Goal: Navigation & Orientation: Find specific page/section

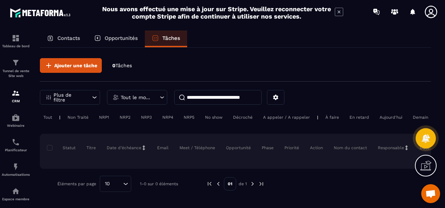
click at [123, 37] on p "Opportunités" at bounding box center [120, 38] width 33 height 6
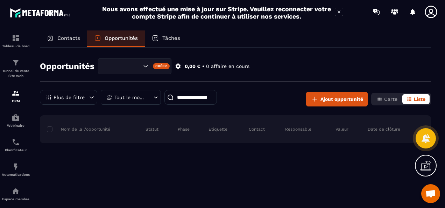
click at [149, 94] on div "Tout le monde" at bounding box center [131, 97] width 60 height 15
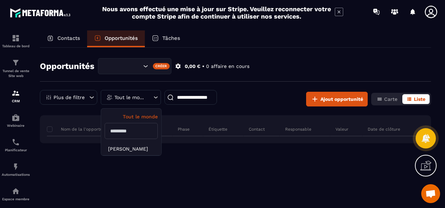
click at [149, 94] on div "Tout le monde" at bounding box center [131, 97] width 60 height 15
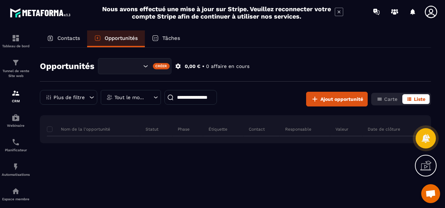
click at [72, 33] on div "Contacts" at bounding box center [63, 38] width 47 height 17
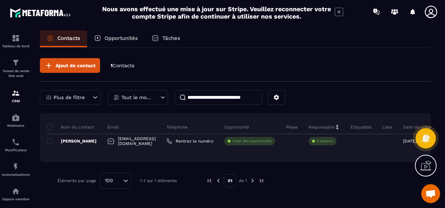
click at [175, 40] on p "Tâches" at bounding box center [171, 38] width 18 height 6
